Goal: Find specific page/section: Find specific page/section

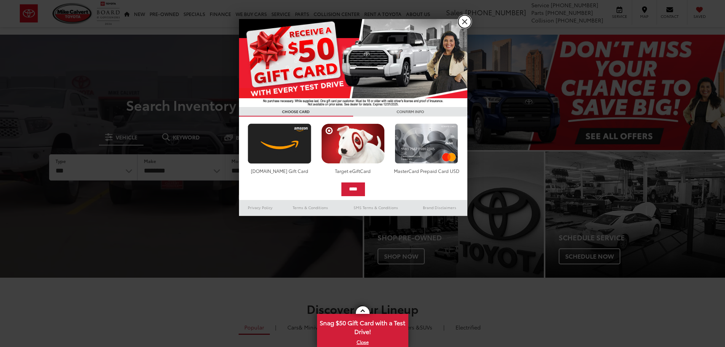
click at [468, 22] on link "X" at bounding box center [464, 21] width 13 height 13
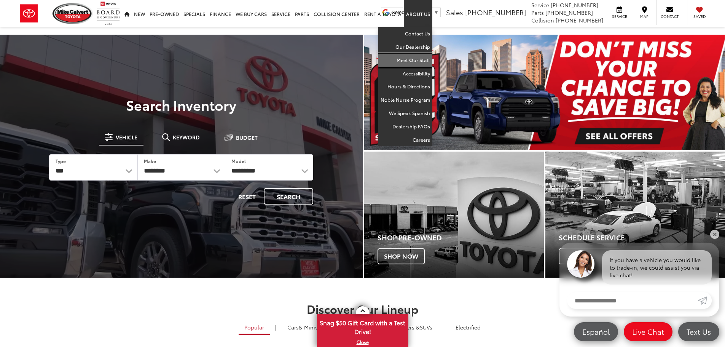
click at [410, 57] on link "Meet Our Staff" at bounding box center [405, 60] width 54 height 13
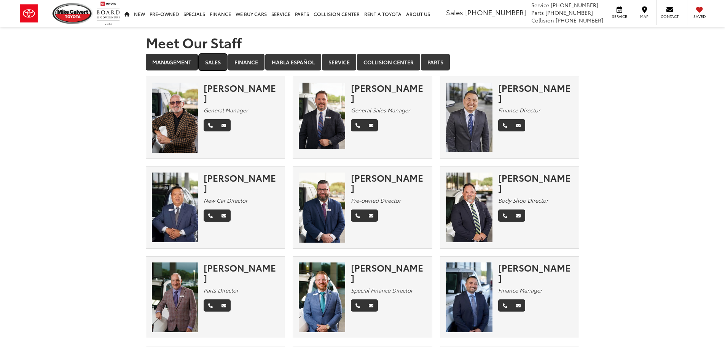
click at [218, 64] on link "Sales" at bounding box center [213, 62] width 29 height 17
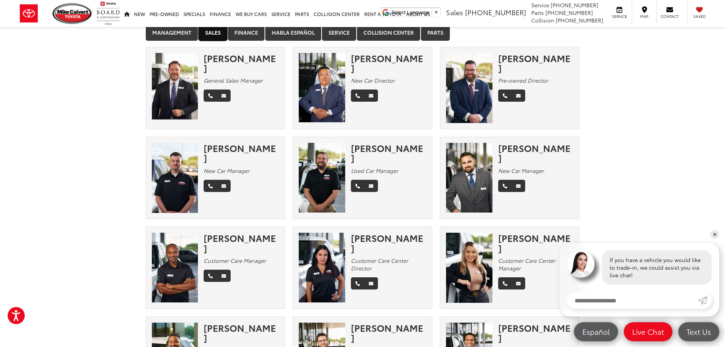
scroll to position [38, 0]
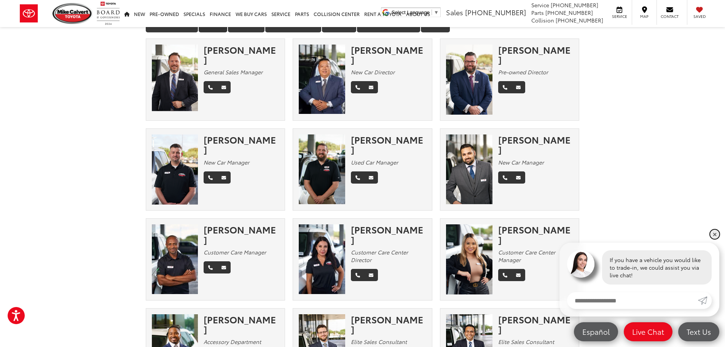
click at [717, 235] on link "✕" at bounding box center [714, 233] width 9 height 9
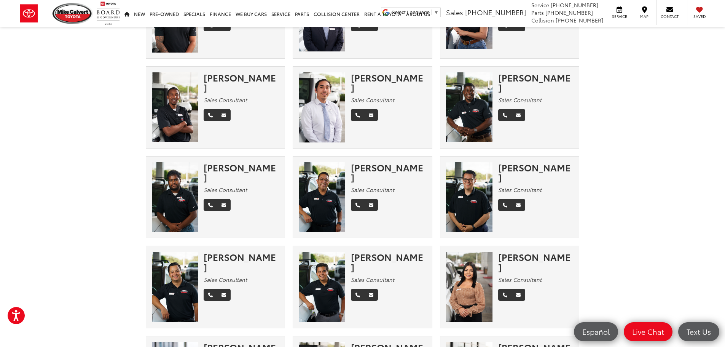
scroll to position [799, 0]
